Goal: Information Seeking & Learning: Learn about a topic

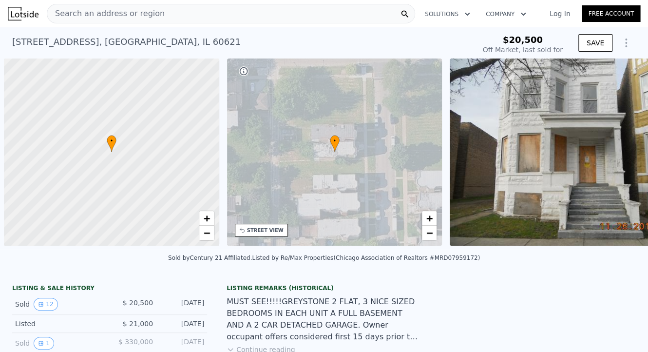
scroll to position [0, 4]
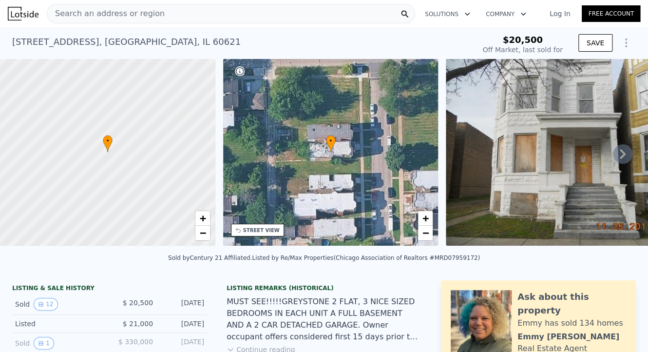
click at [613, 153] on icon at bounding box center [622, 153] width 19 height 19
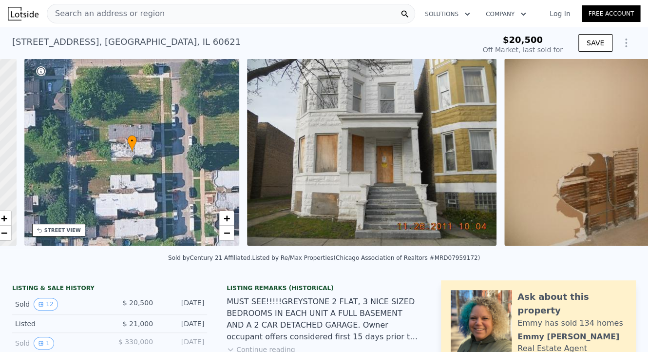
scroll to position [0, 226]
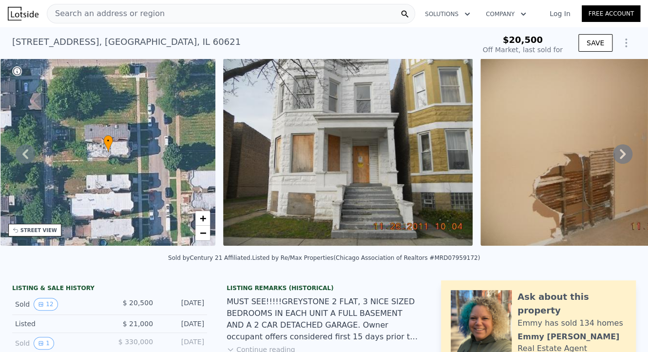
click at [619, 156] on icon at bounding box center [622, 154] width 6 height 10
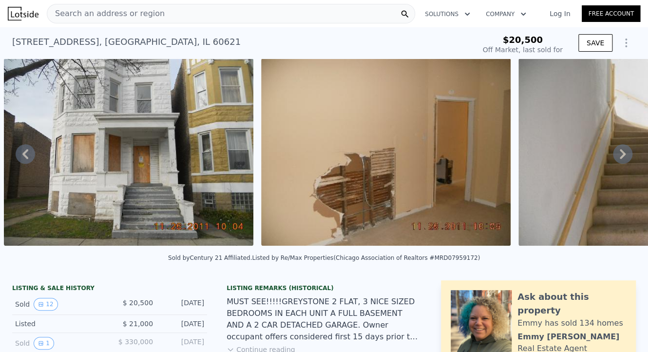
click at [619, 156] on icon at bounding box center [622, 154] width 6 height 10
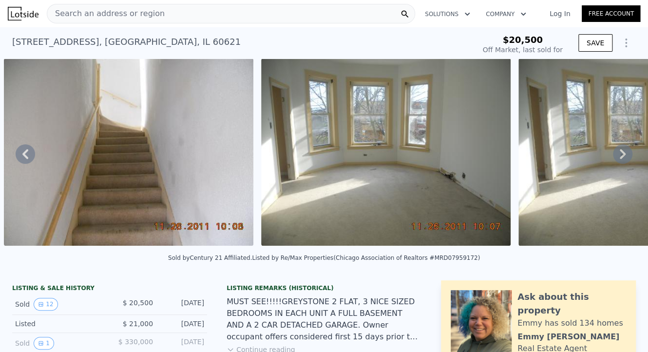
click at [619, 156] on icon at bounding box center [622, 154] width 6 height 10
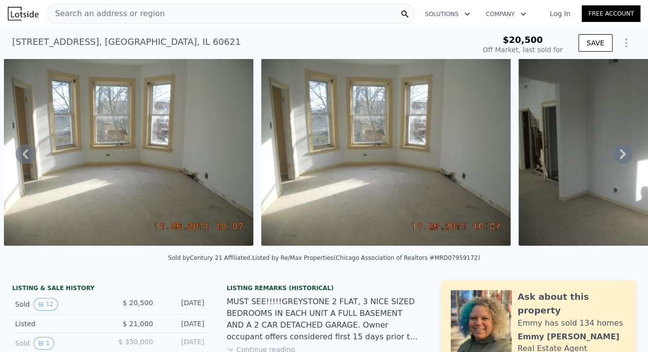
click at [619, 156] on icon at bounding box center [622, 154] width 6 height 10
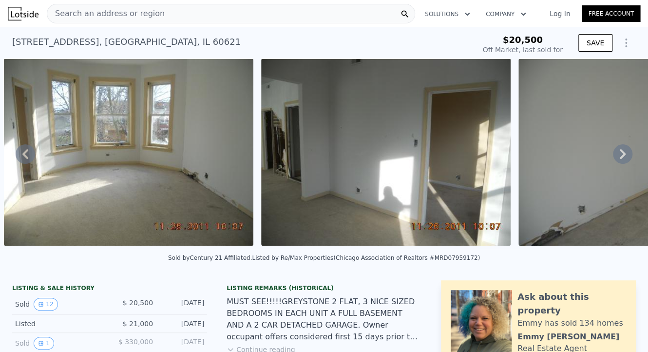
click at [619, 156] on icon at bounding box center [622, 154] width 6 height 10
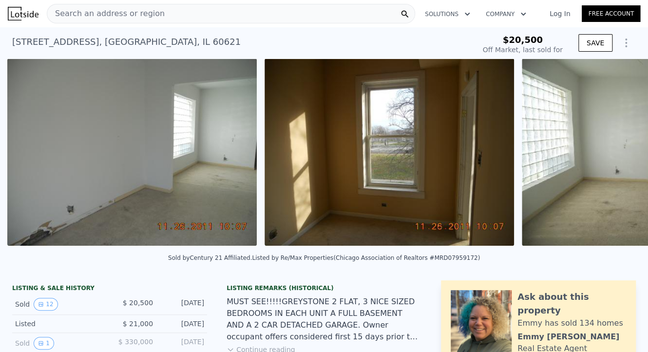
scroll to position [0, 1988]
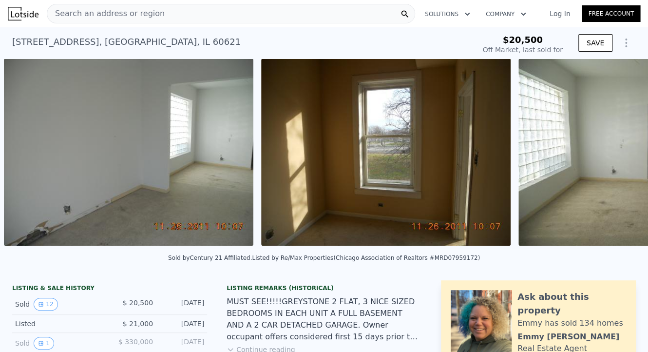
click at [615, 156] on img at bounding box center [642, 151] width 249 height 187
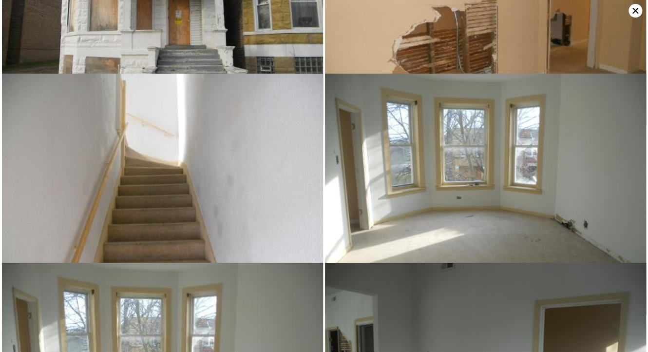
scroll to position [189, 0]
